Goal: Task Accomplishment & Management: Manage account settings

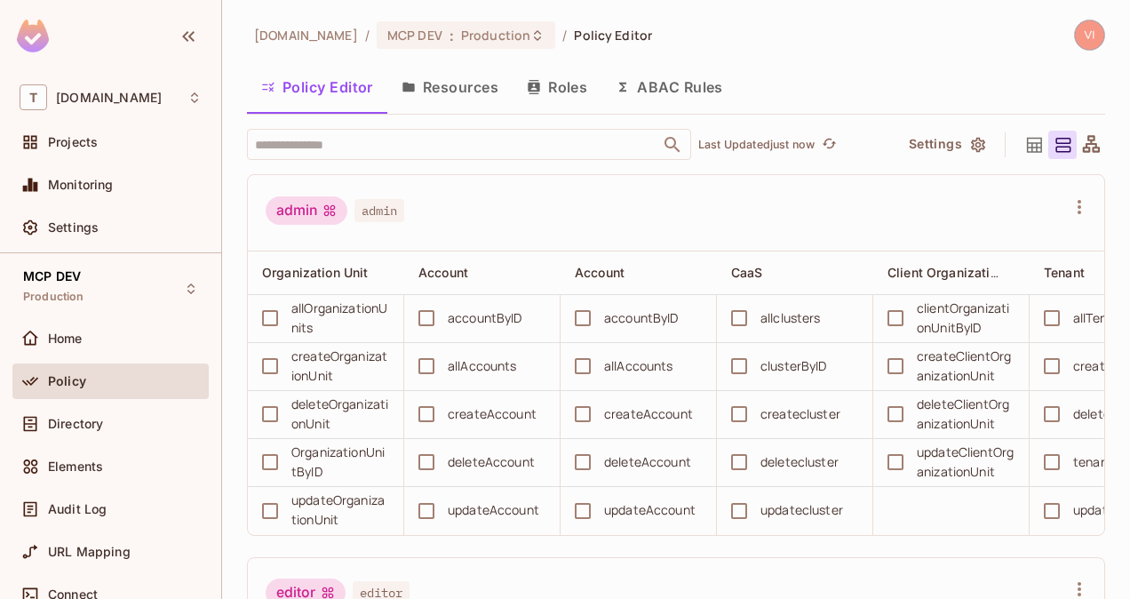
click at [467, 88] on button "Resources" at bounding box center [449, 87] width 125 height 44
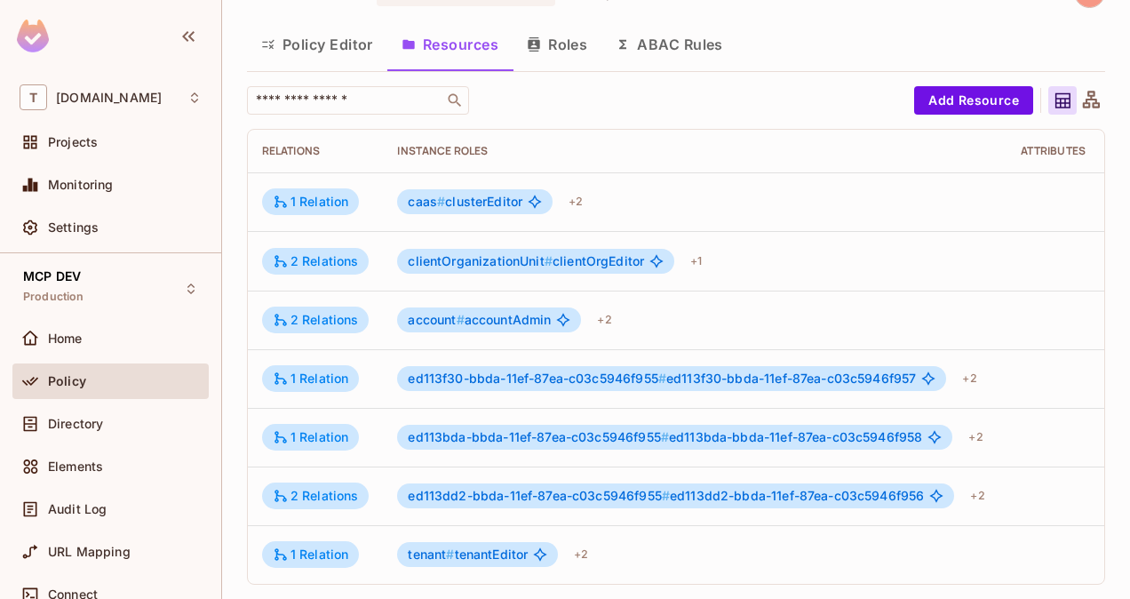
scroll to position [0, 468]
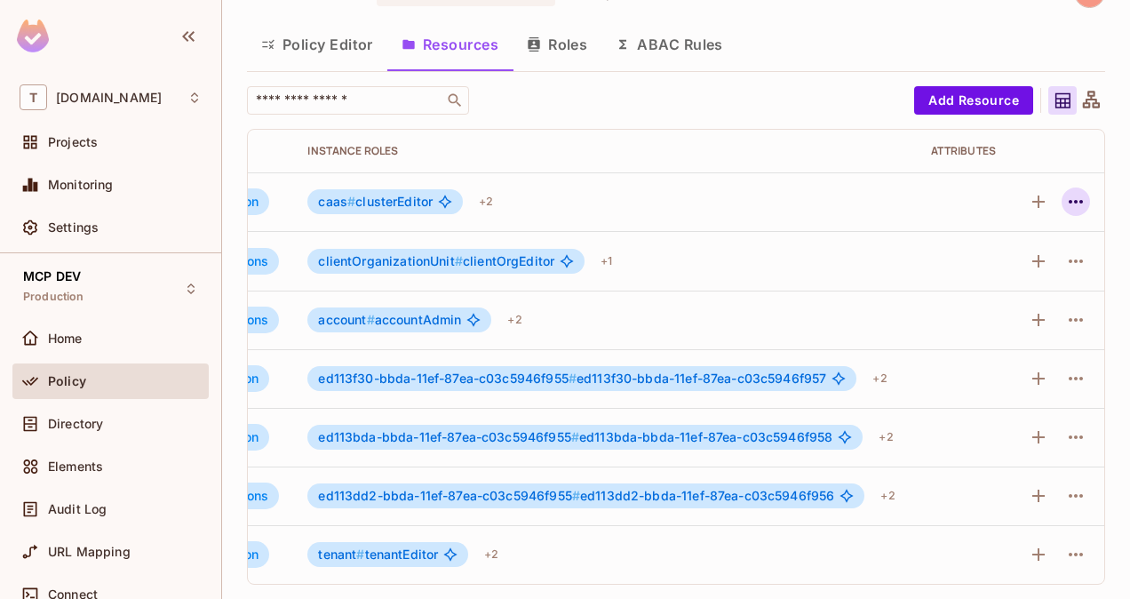
click at [1065, 191] on icon "button" at bounding box center [1075, 201] width 21 height 21
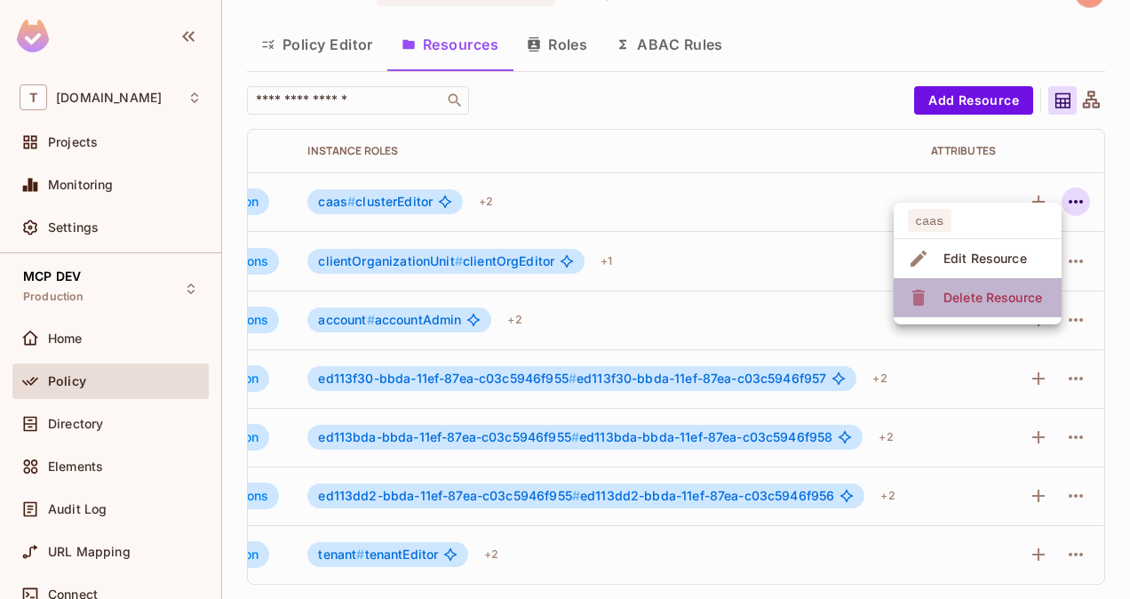
click at [999, 299] on div "Delete Resource" at bounding box center [992, 298] width 99 height 18
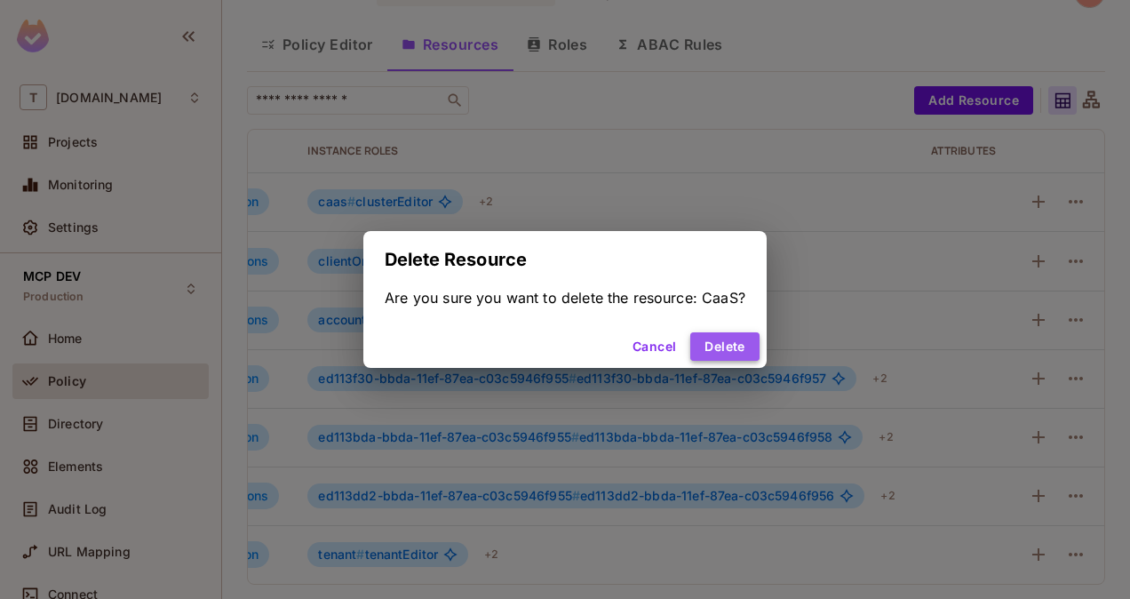
click at [733, 350] on button "Delete" at bounding box center [724, 346] width 68 height 28
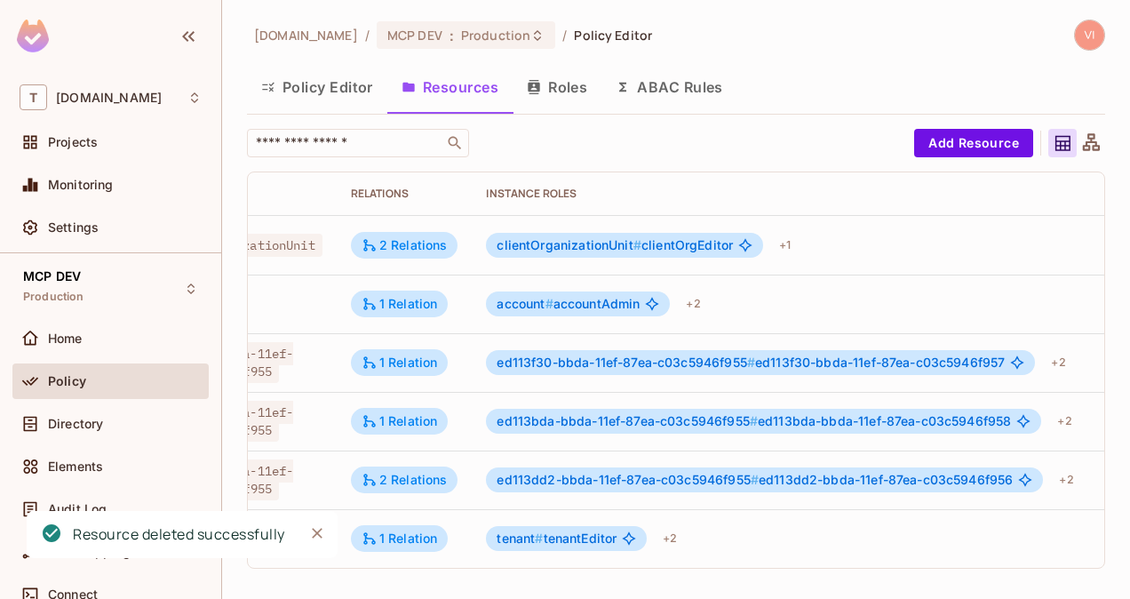
scroll to position [0, 455]
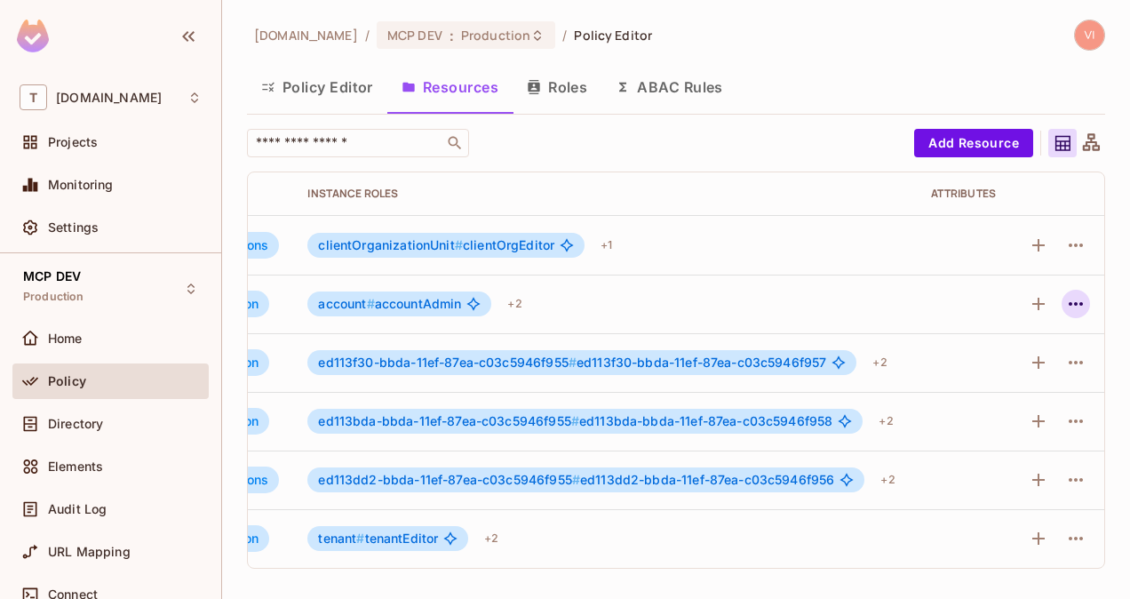
click at [1073, 301] on icon "button" at bounding box center [1075, 303] width 21 height 21
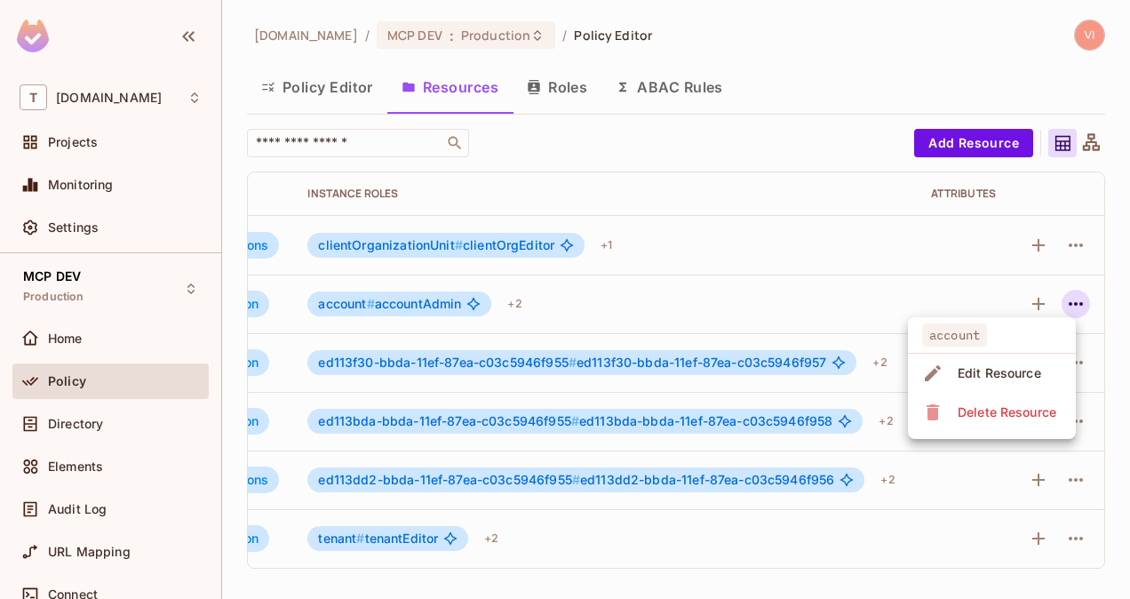
click at [988, 403] on div "Delete Resource" at bounding box center [1007, 412] width 99 height 18
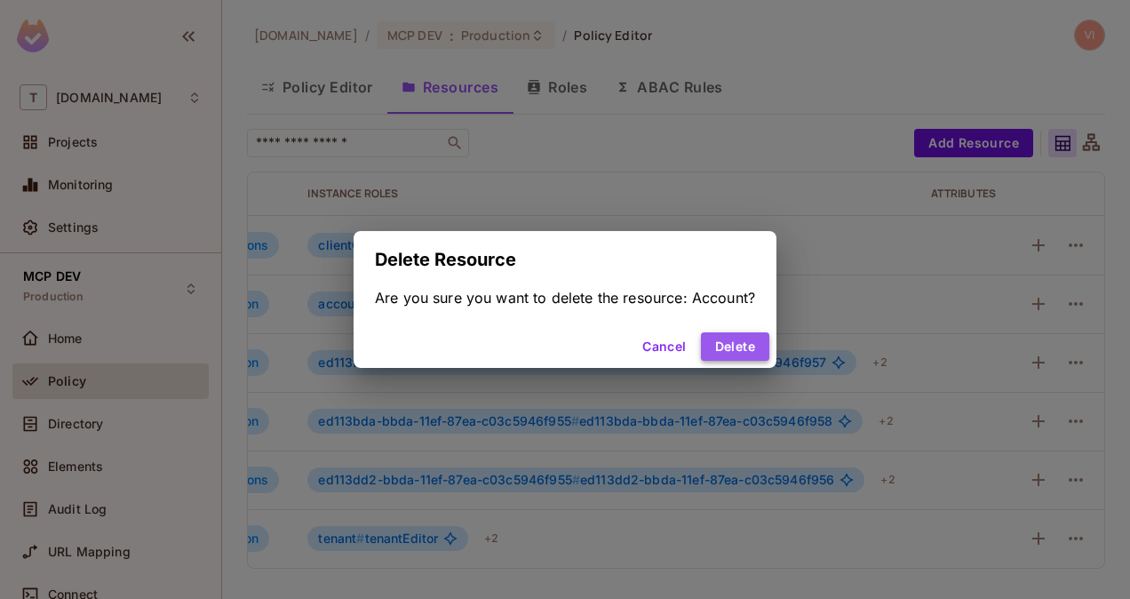
click at [755, 358] on button "Delete" at bounding box center [735, 346] width 68 height 28
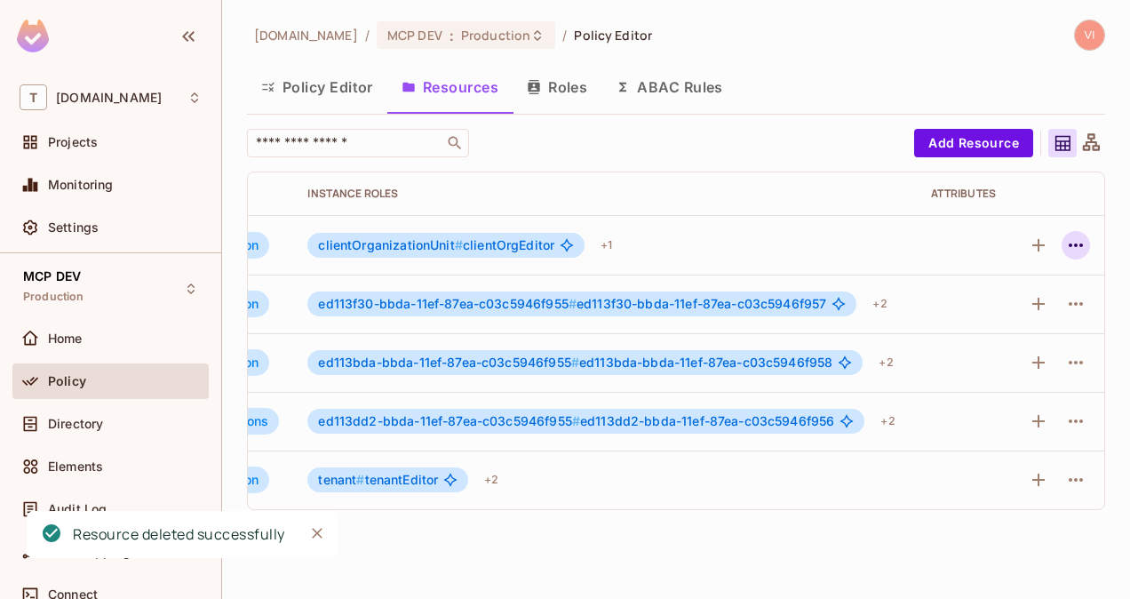
click at [1079, 248] on icon "button" at bounding box center [1075, 245] width 21 height 21
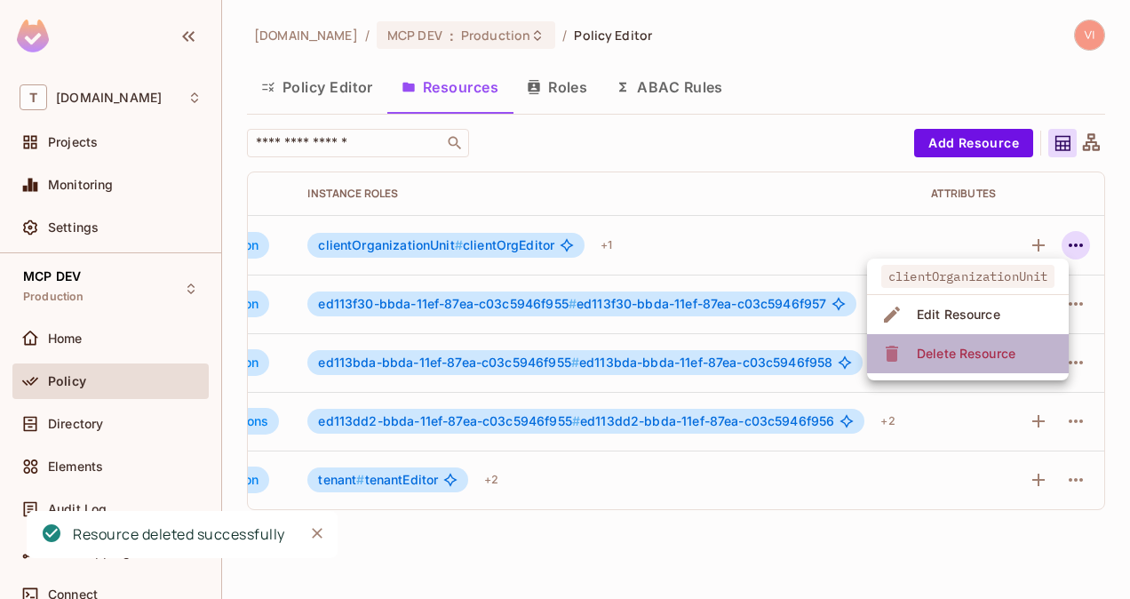
click at [990, 346] on div "Delete Resource" at bounding box center [966, 354] width 99 height 18
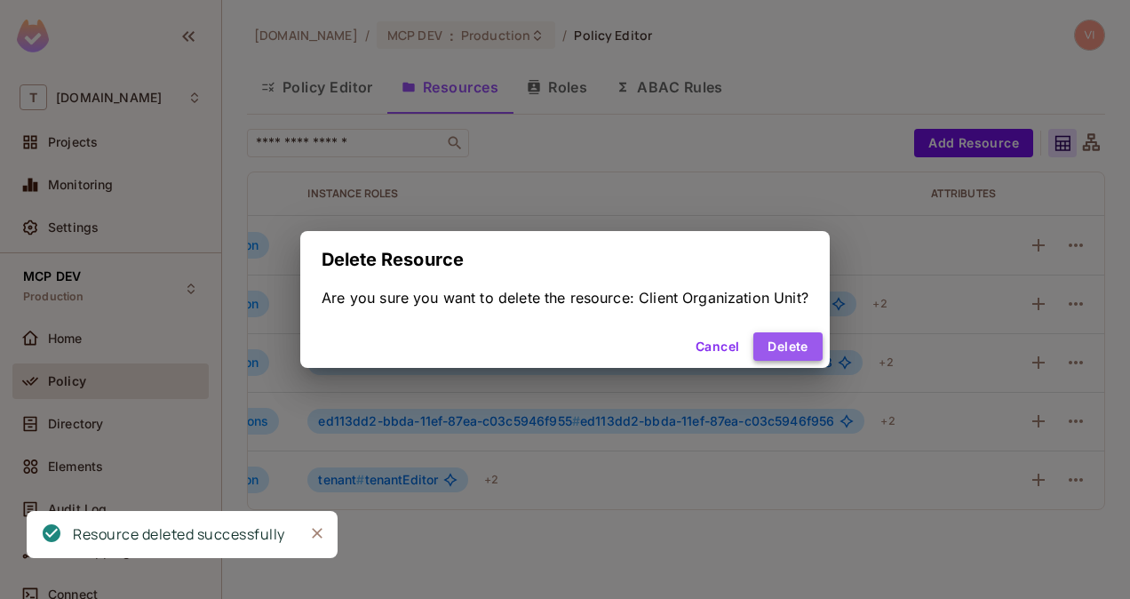
click at [798, 348] on button "Delete" at bounding box center [787, 346] width 68 height 28
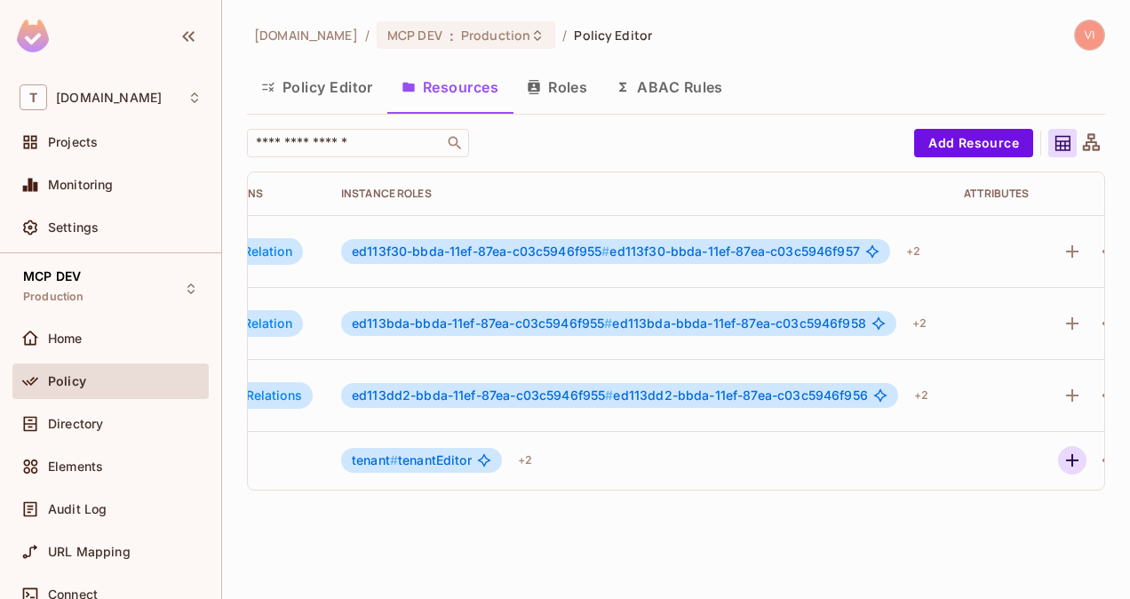
scroll to position [0, 371]
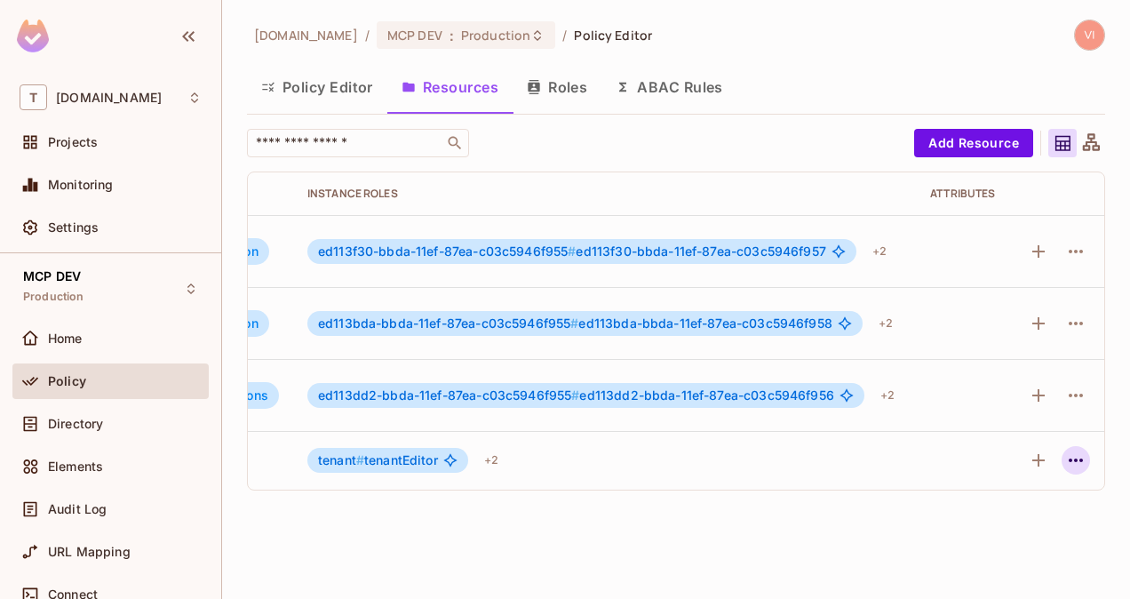
click at [1078, 450] on icon "button" at bounding box center [1075, 460] width 21 height 21
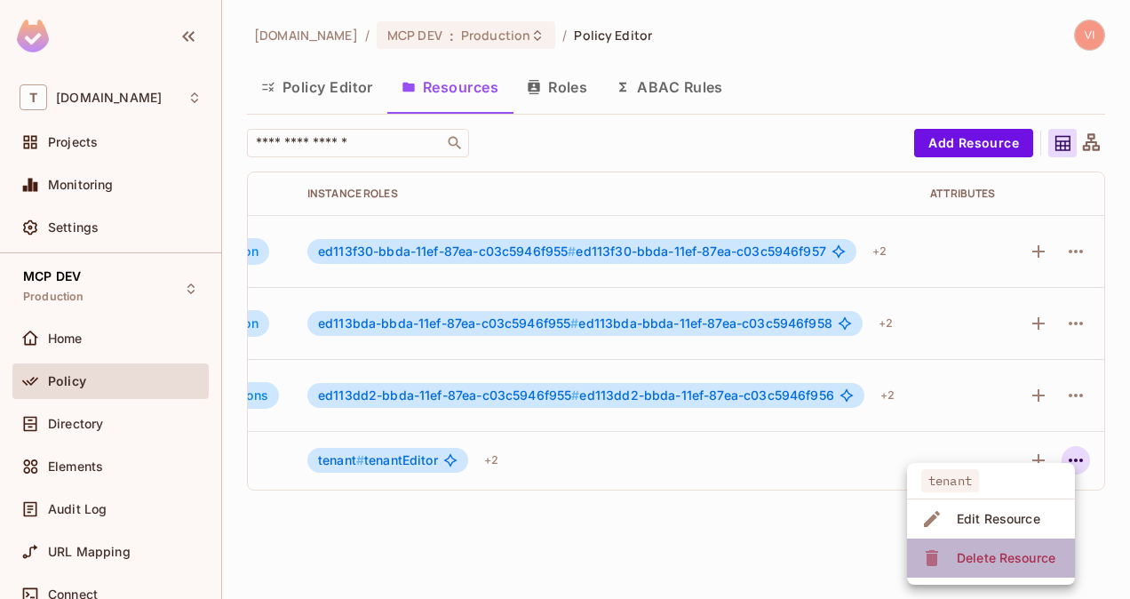
click at [1029, 547] on span "Delete Resource" at bounding box center [1005, 558] width 109 height 28
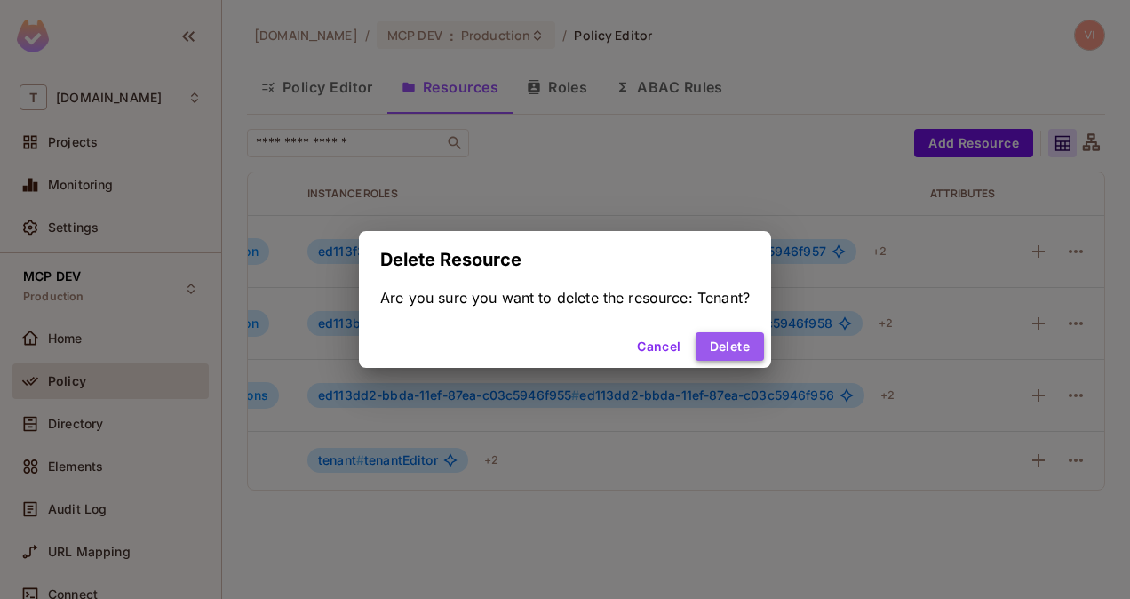
click at [741, 341] on button "Delete" at bounding box center [730, 346] width 68 height 28
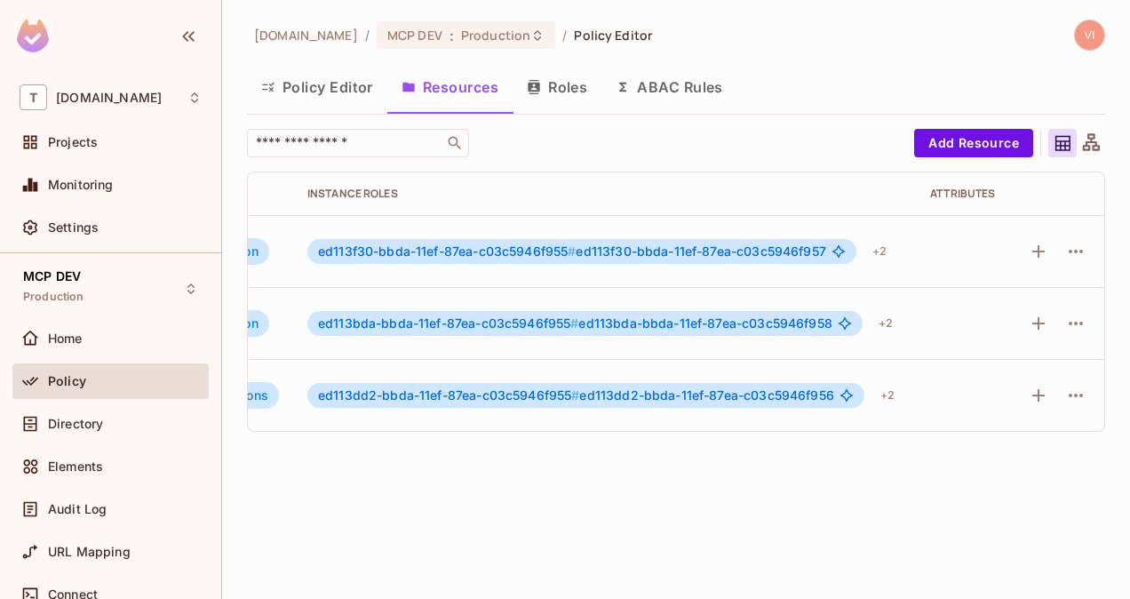
scroll to position [2, 385]
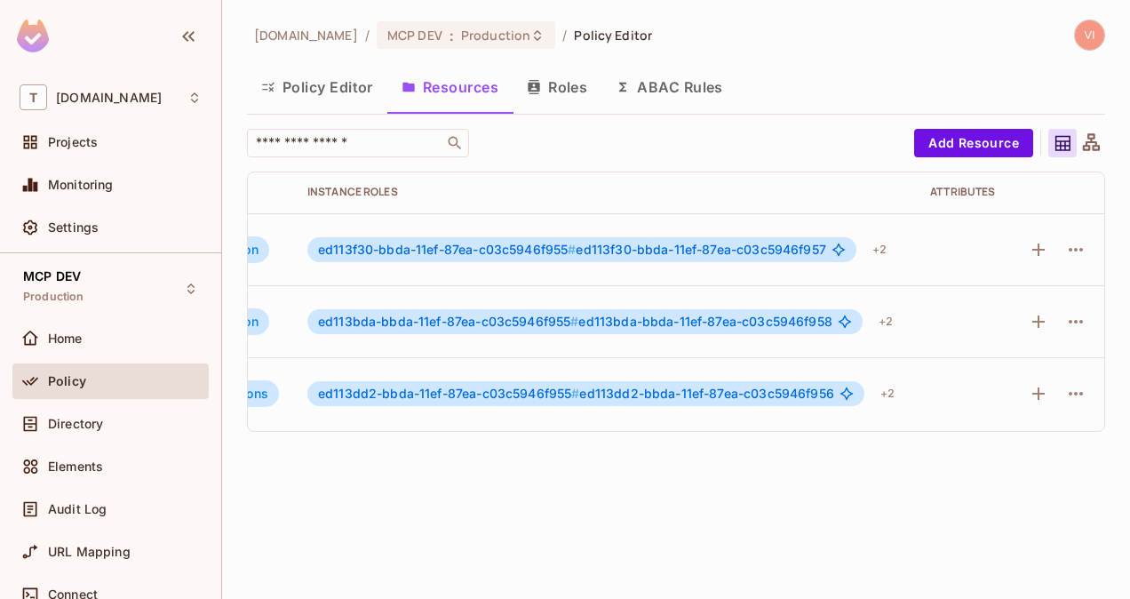
click at [572, 91] on button "Roles" at bounding box center [557, 87] width 89 height 44
